Goal: Information Seeking & Learning: Check status

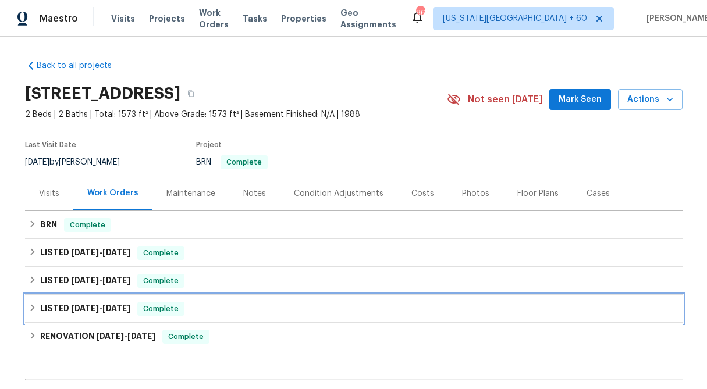
click at [29, 304] on icon at bounding box center [33, 308] width 8 height 8
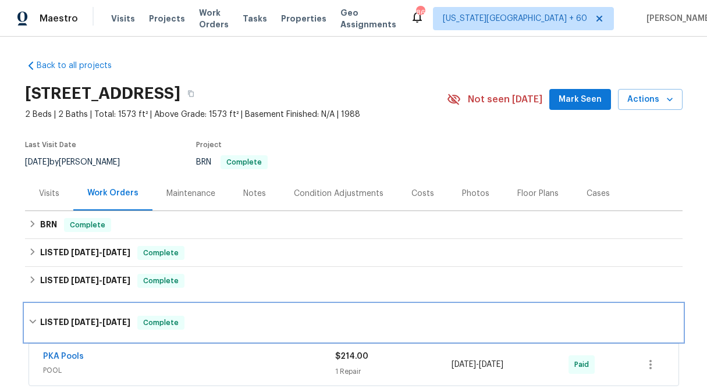
scroll to position [151, 0]
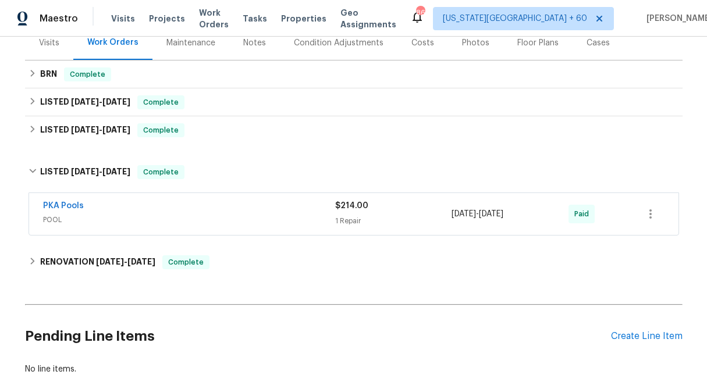
click at [378, 208] on div "$214.00" at bounding box center [393, 206] width 117 height 12
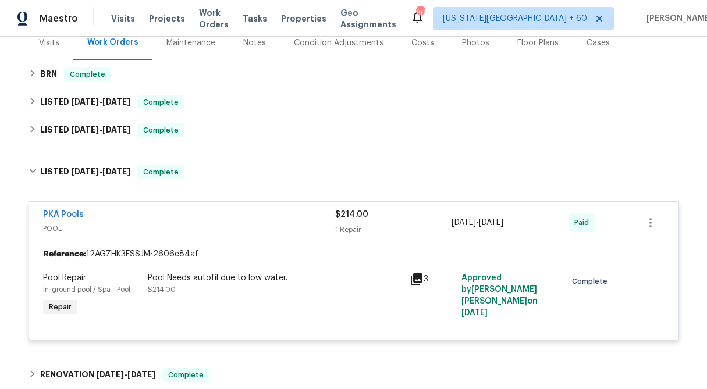
click at [355, 227] on div "1 Repair" at bounding box center [393, 230] width 117 height 12
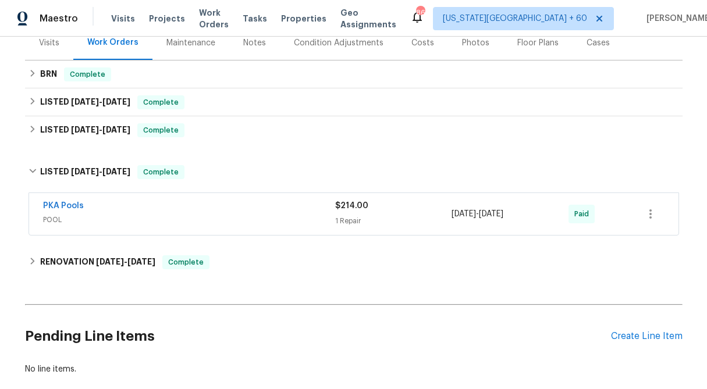
scroll to position [216, 0]
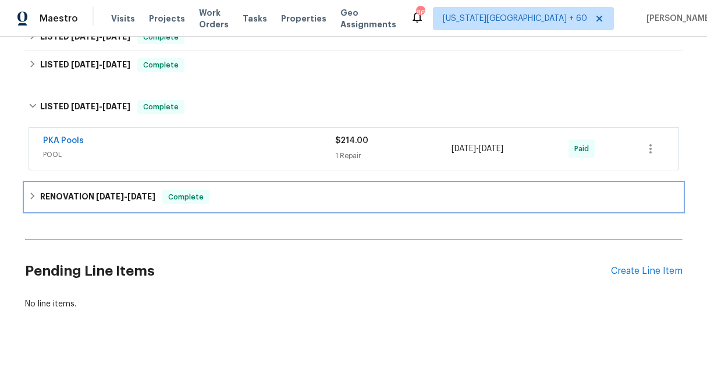
click at [33, 195] on icon at bounding box center [32, 196] width 4 height 7
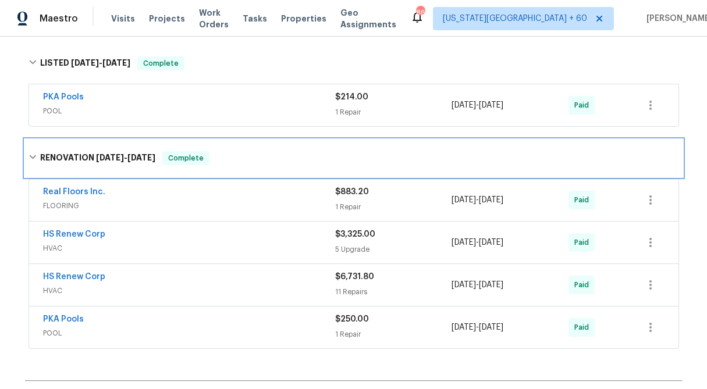
scroll to position [265, 0]
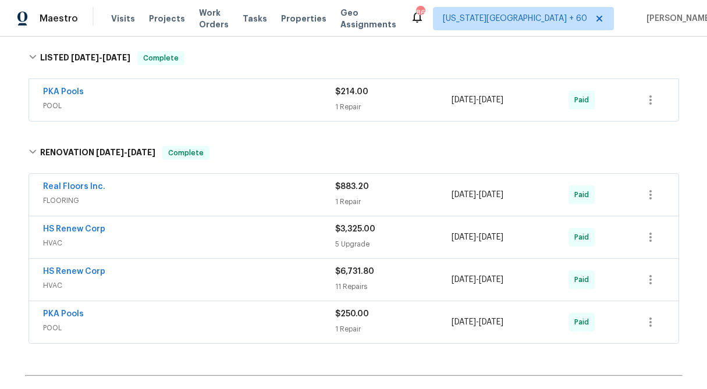
click at [354, 315] on span "$250.00" at bounding box center [352, 314] width 34 height 8
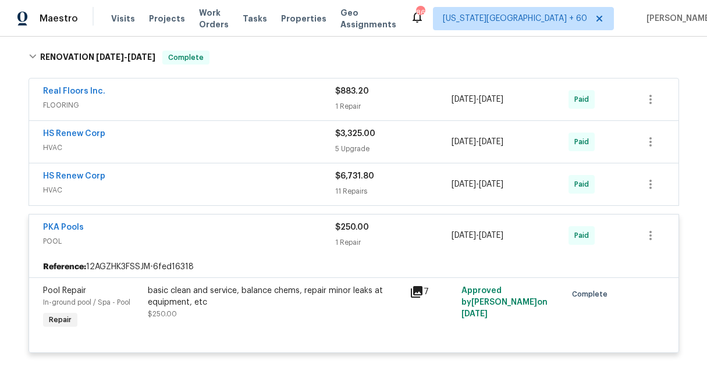
scroll to position [365, 0]
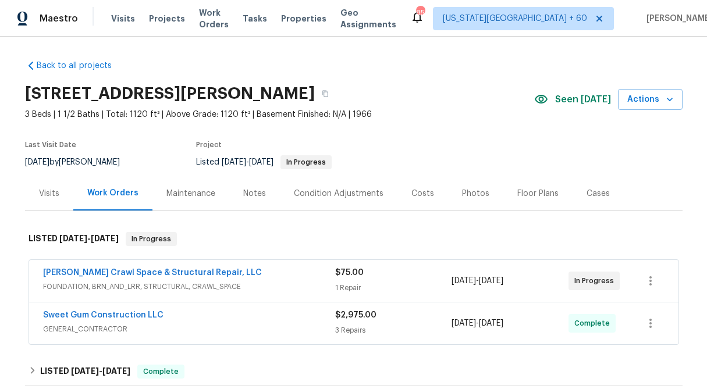
click at [353, 275] on span "$75.00" at bounding box center [349, 273] width 29 height 8
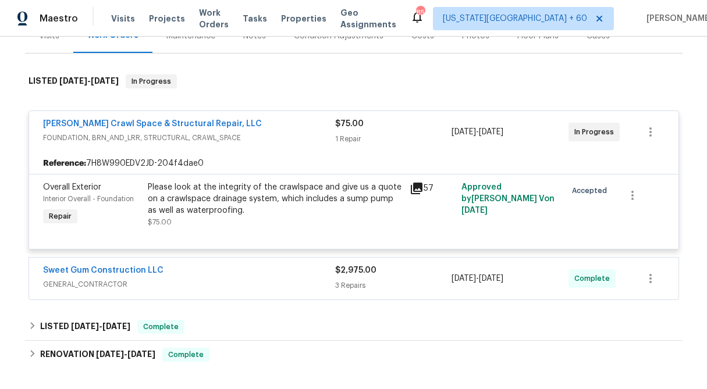
scroll to position [251, 0]
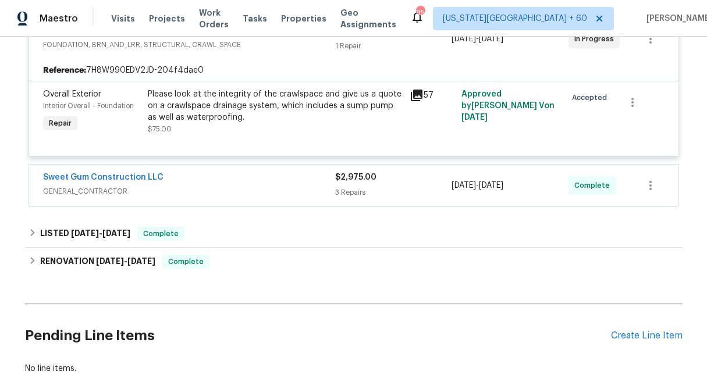
click at [360, 188] on div "3 Repairs" at bounding box center [393, 193] width 117 height 12
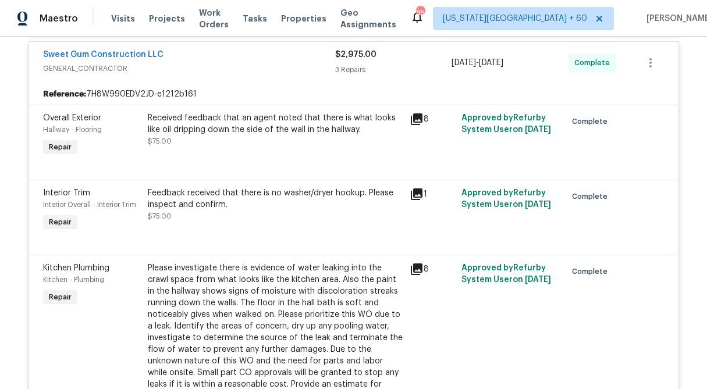
scroll to position [375, 0]
